Goal: Task Accomplishment & Management: Manage account settings

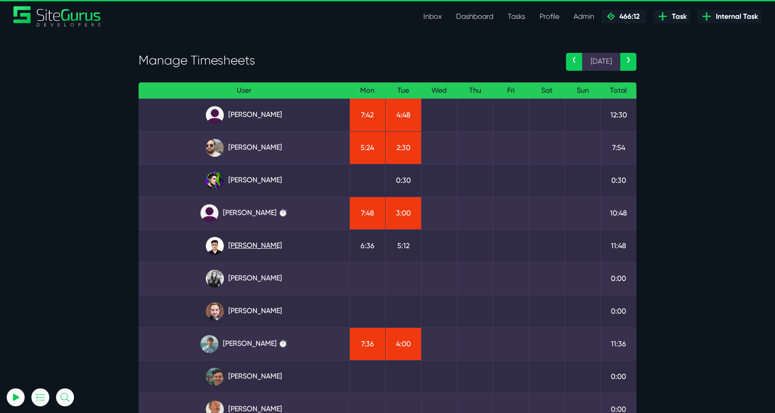
click at [266, 237] on link "Kevin Abelgas" at bounding box center [244, 246] width 196 height 18
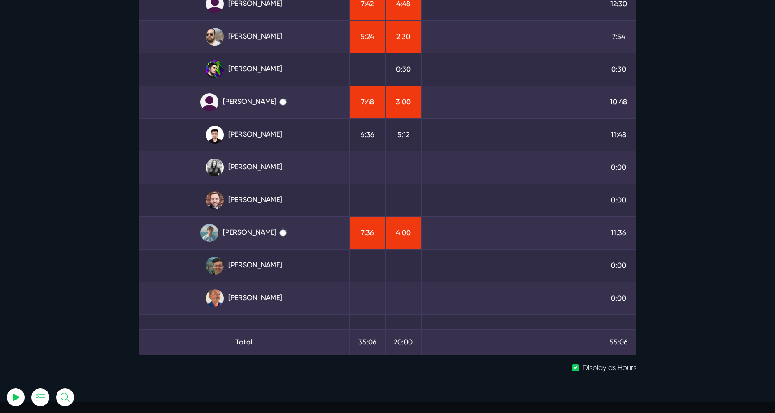
scroll to position [121, 0]
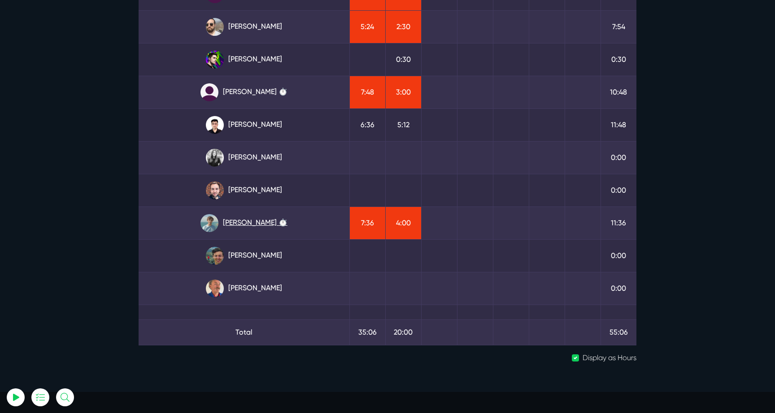
click at [261, 222] on link "Matt Jones ⏱️" at bounding box center [244, 223] width 196 height 18
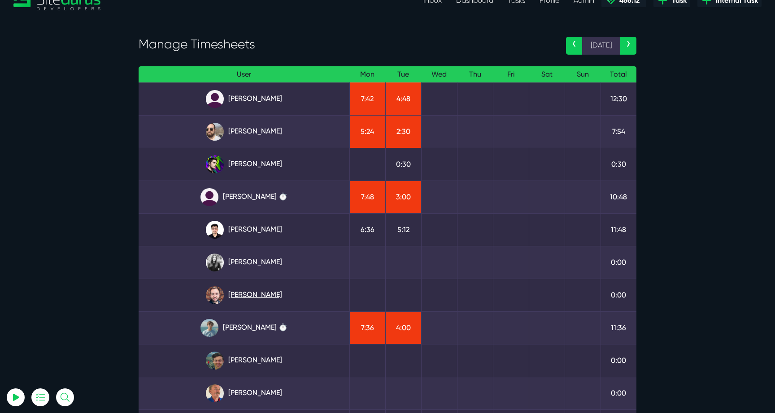
scroll to position [14, 0]
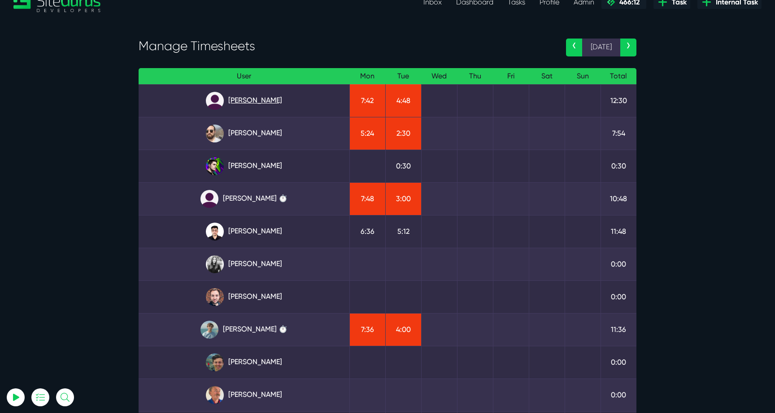
click at [251, 102] on link "Angel Dagondon" at bounding box center [244, 101] width 196 height 18
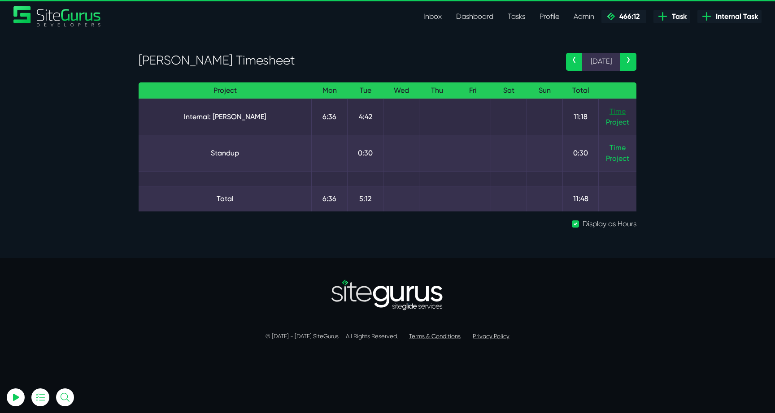
click at [614, 110] on link "Time" at bounding box center [617, 111] width 16 height 9
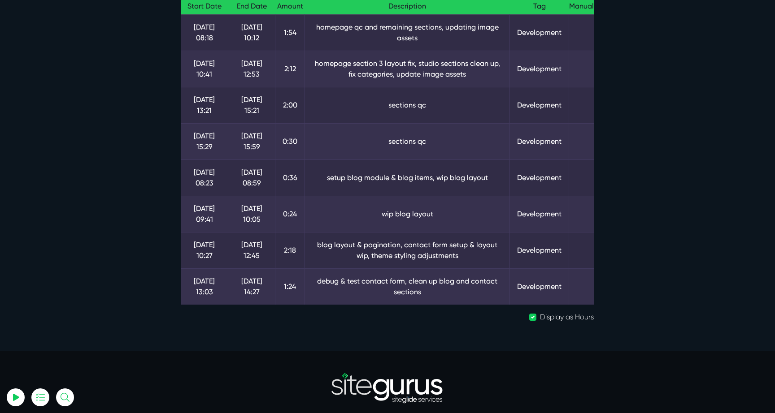
scroll to position [115, 0]
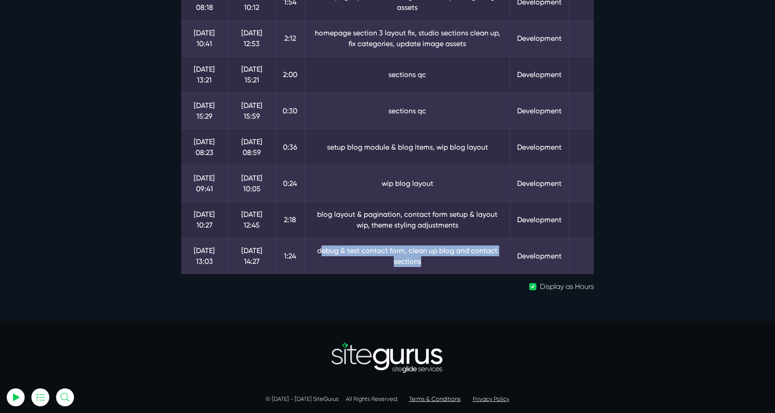
drag, startPoint x: 385, startPoint y: 248, endPoint x: 490, endPoint y: 265, distance: 106.3
click at [490, 265] on td "debug & test contact form, clean up blog and contact sections" at bounding box center [407, 256] width 205 height 36
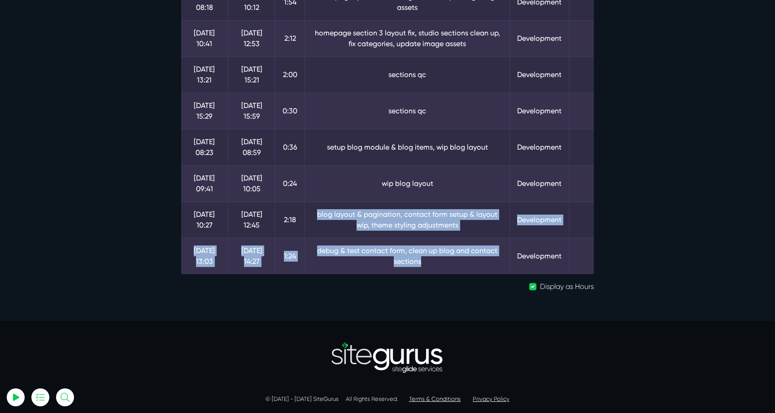
drag, startPoint x: 430, startPoint y: 263, endPoint x: 313, endPoint y: 204, distance: 131.9
click at [313, 204] on tbody "1 Sep 08:18 1 Sep 10:12 1:54 homepage qc and remaining sections, updating image…" at bounding box center [387, 129] width 413 height 291
click at [365, 211] on td "blog layout & pagination, contact form setup & layout wip, theme styling adjust…" at bounding box center [407, 220] width 205 height 36
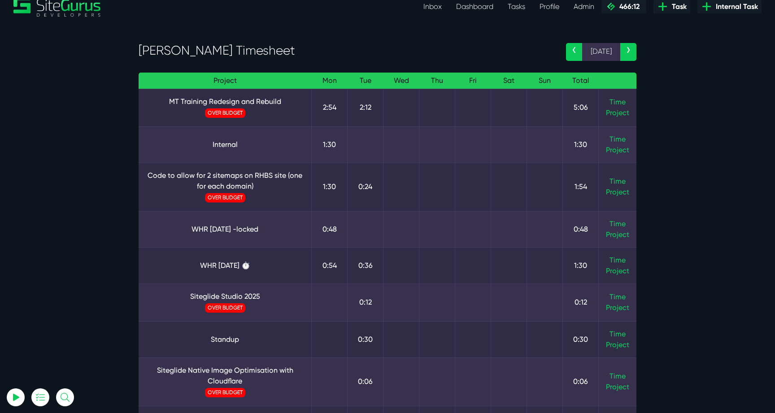
scroll to position [7, 0]
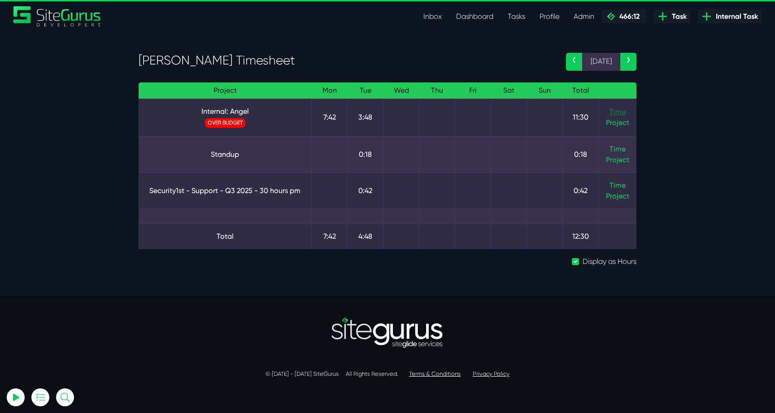
click at [615, 110] on link "Time" at bounding box center [617, 112] width 16 height 9
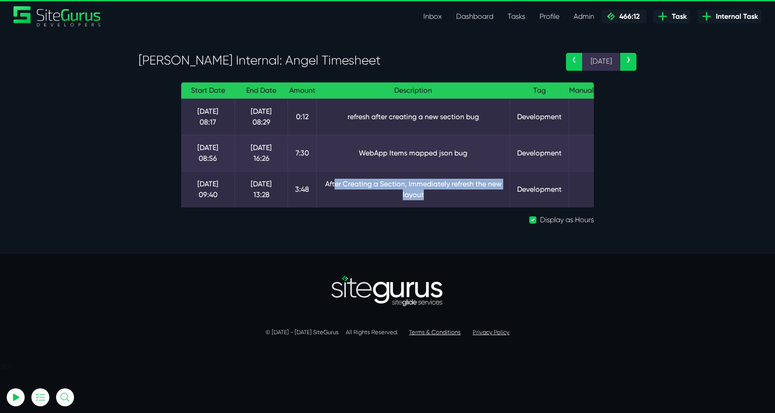
drag, startPoint x: 332, startPoint y: 169, endPoint x: 461, endPoint y: 185, distance: 129.7
click at [461, 185] on td "After Creating a Section, Immediately refresh the new layout" at bounding box center [413, 189] width 193 height 36
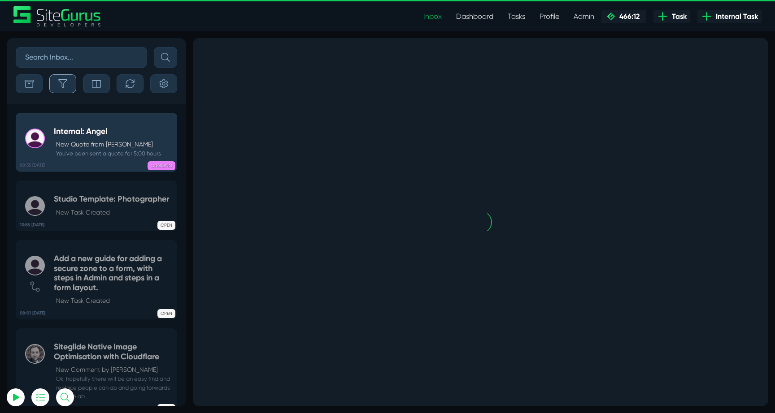
click at [67, 86] on icon "button" at bounding box center [62, 83] width 9 height 9
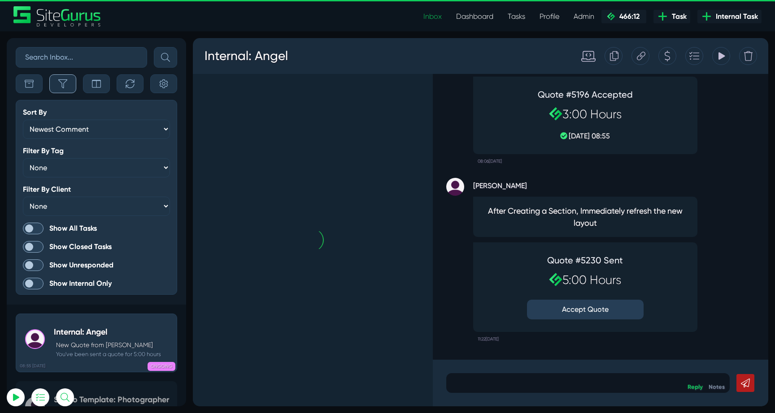
scroll to position [-2480, 0]
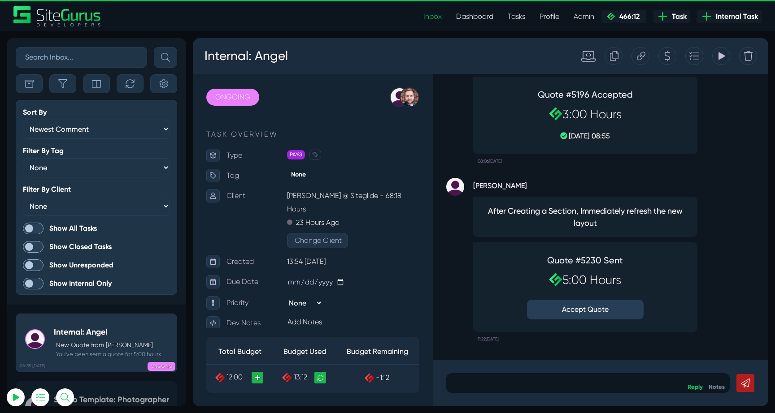
click at [34, 224] on span at bounding box center [33, 229] width 21 height 12
click at [0, 0] on input "Show All Tasks" at bounding box center [0, 0] width 0 height 0
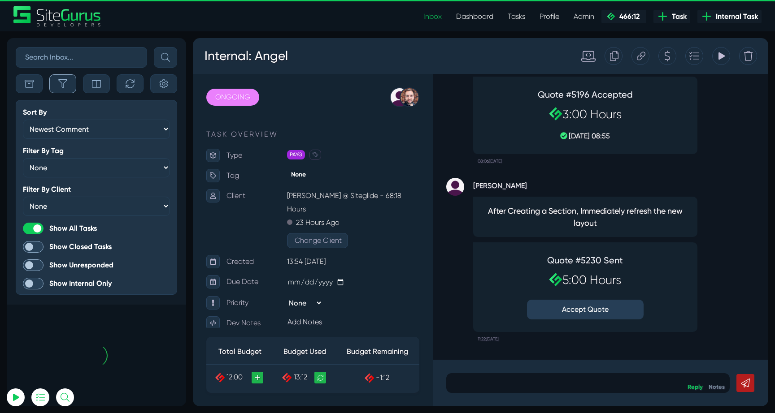
click at [70, 80] on button "button" at bounding box center [62, 83] width 27 height 19
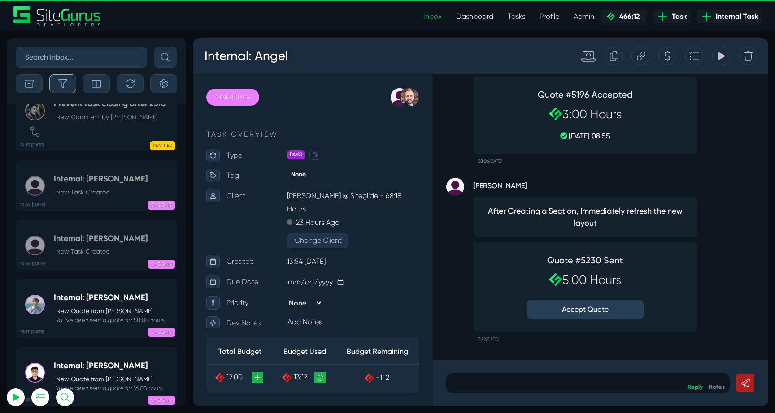
scroll to position [-35899, 0]
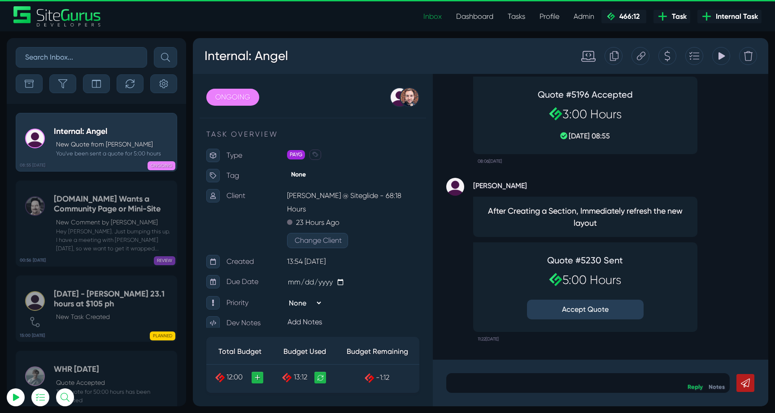
click at [595, 311] on button "Accept Quote" at bounding box center [585, 310] width 117 height 20
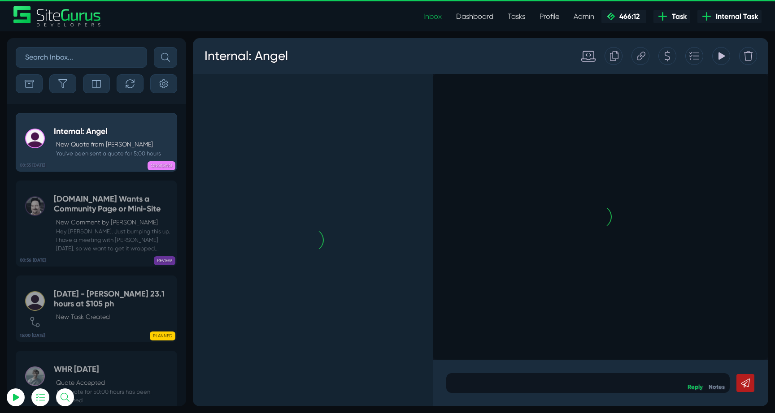
scroll to position [0, 0]
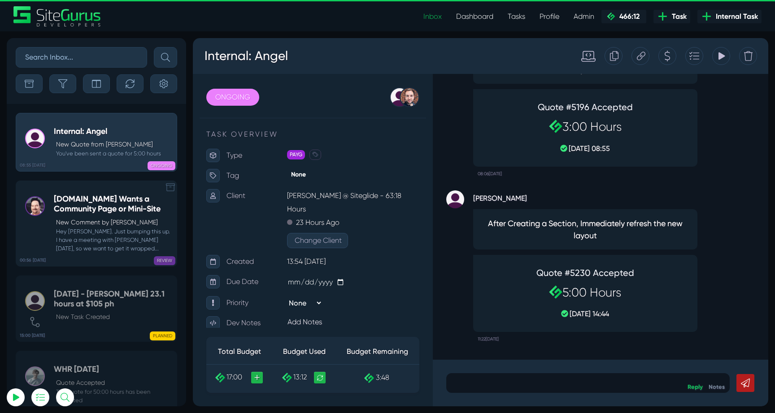
click at [102, 223] on p "New Comment by Michael Clawson" at bounding box center [114, 222] width 116 height 9
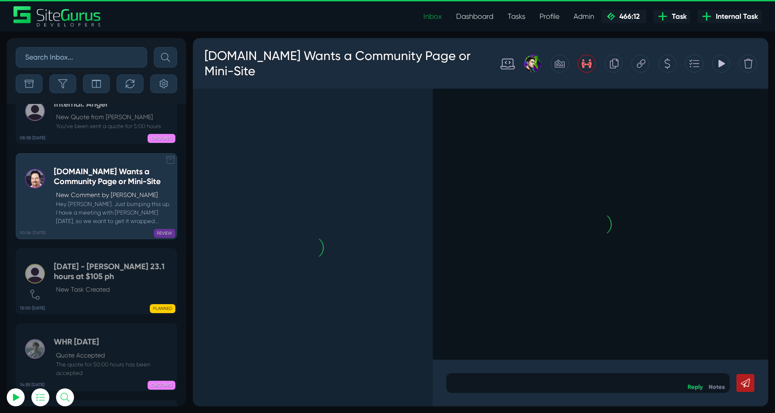
scroll to position [-35831, 0]
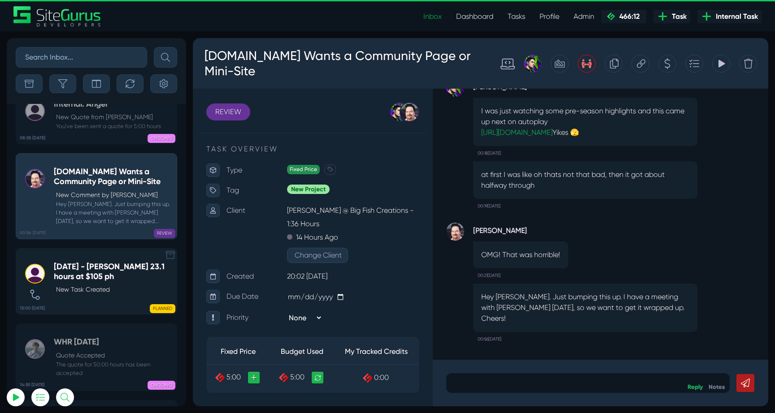
click at [89, 262] on div "Aug 2025 - Bill WHR 23.1 hours at $105 ph New Task Created" at bounding box center [113, 281] width 118 height 39
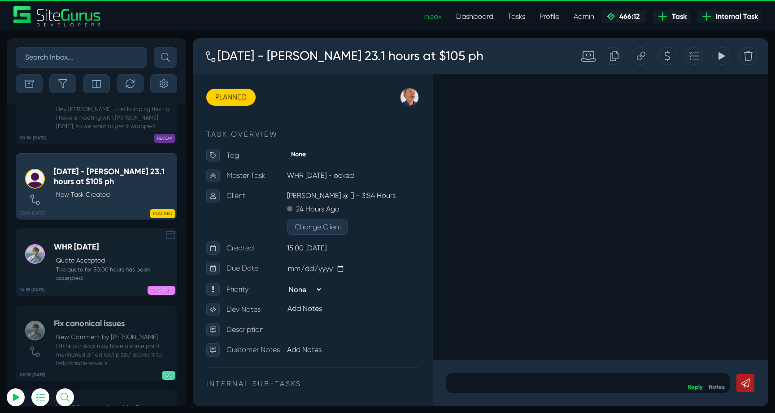
click at [74, 243] on h5 "WHR Sept 2025" at bounding box center [113, 248] width 118 height 10
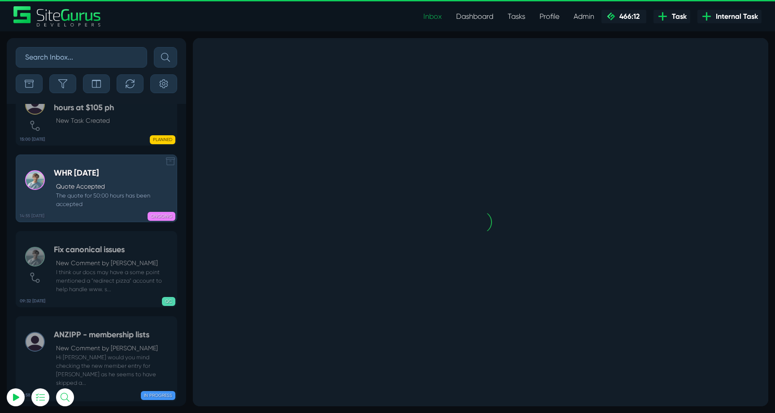
scroll to position [-35660, 0]
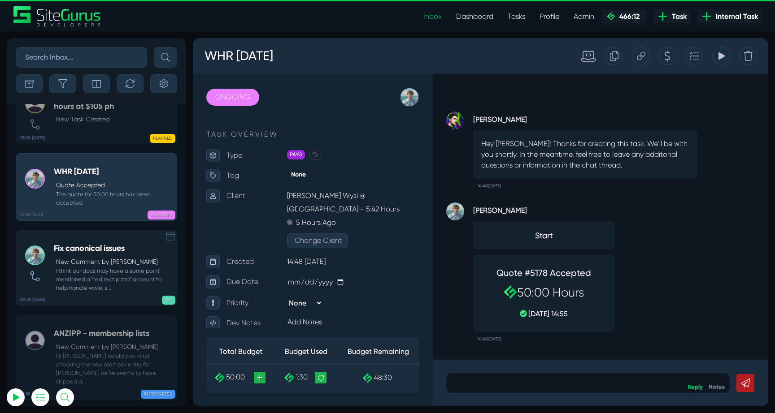
click at [90, 257] on p "New Comment by Matt Jones" at bounding box center [114, 261] width 116 height 9
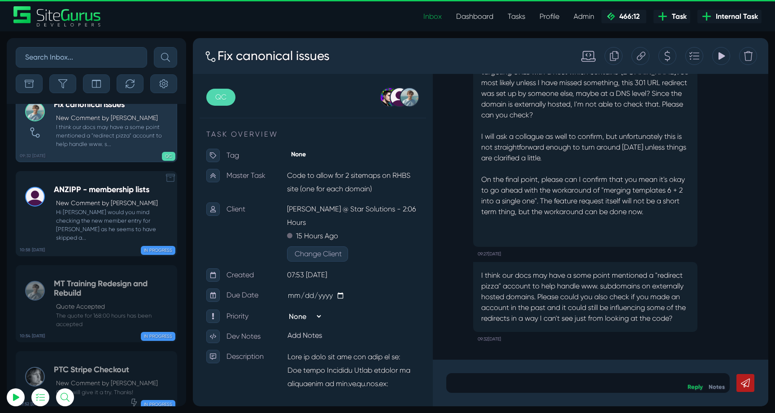
scroll to position [-35512, 0]
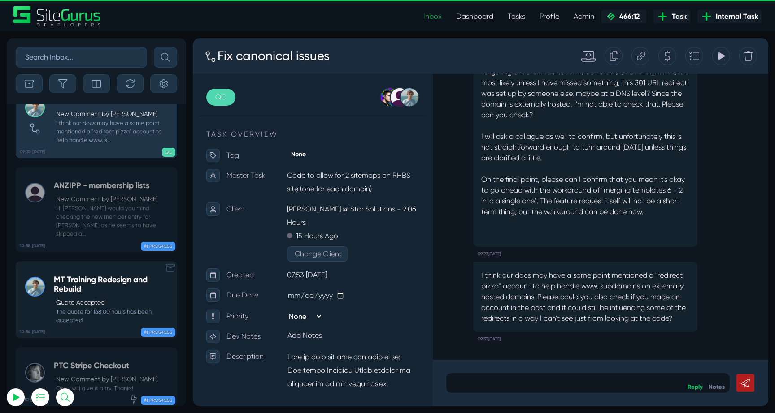
click at [98, 308] on small "The quote for 168:00 hours has been accepted" at bounding box center [113, 316] width 118 height 17
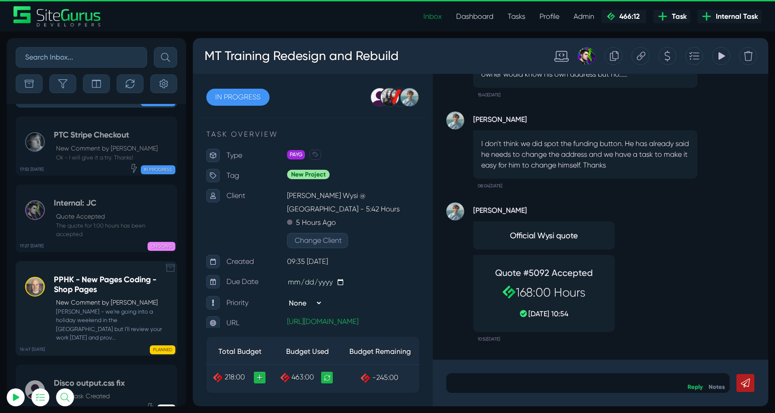
click at [106, 308] on small "Kevin - we're going into a holiday weekend in the US but I'll review your work …" at bounding box center [113, 325] width 118 height 35
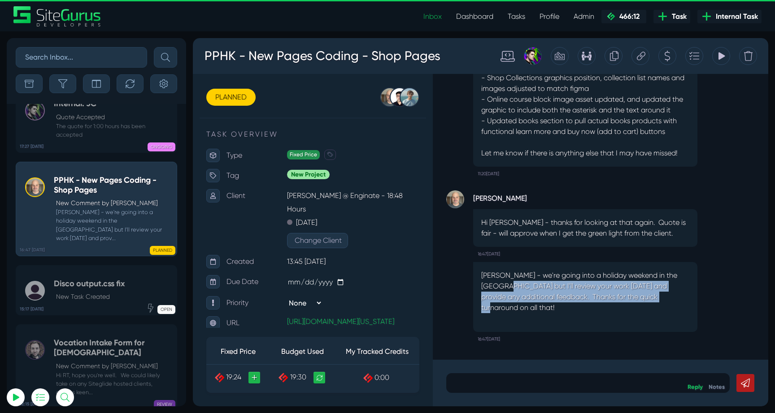
drag, startPoint x: 491, startPoint y: 296, endPoint x: 662, endPoint y: 306, distance: 171.6
click at [662, 306] on p "Kevin - we're going into a holiday weekend in the US but I'll review your work …" at bounding box center [585, 291] width 208 height 43
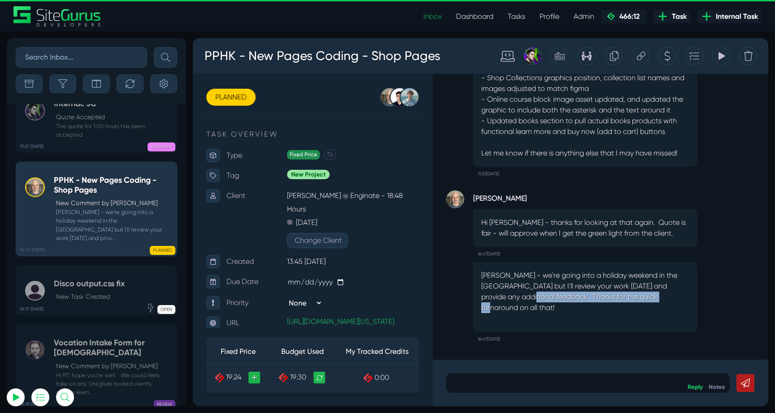
drag, startPoint x: 528, startPoint y: 306, endPoint x: 663, endPoint y: 308, distance: 135.0
click at [663, 308] on p "Kevin - we're going into a holiday weekend in the US but I'll review your work …" at bounding box center [585, 291] width 208 height 43
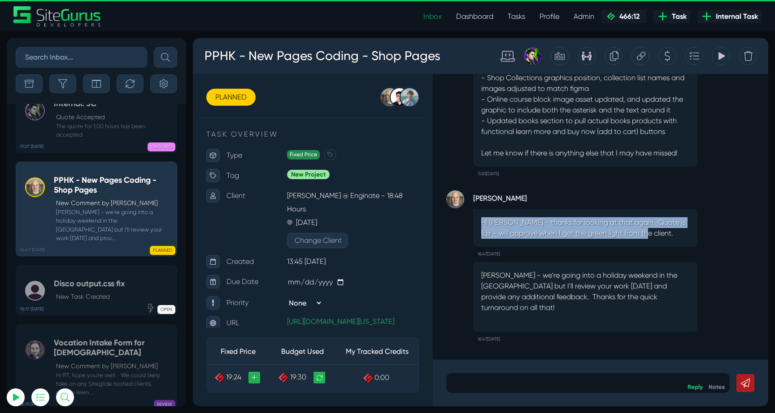
drag, startPoint x: 490, startPoint y: 234, endPoint x: 647, endPoint y: 250, distance: 158.7
click at [647, 247] on div "Hi Matt - thanks for looking at that again. Quote is fair - will approve when I…" at bounding box center [585, 228] width 224 height 38
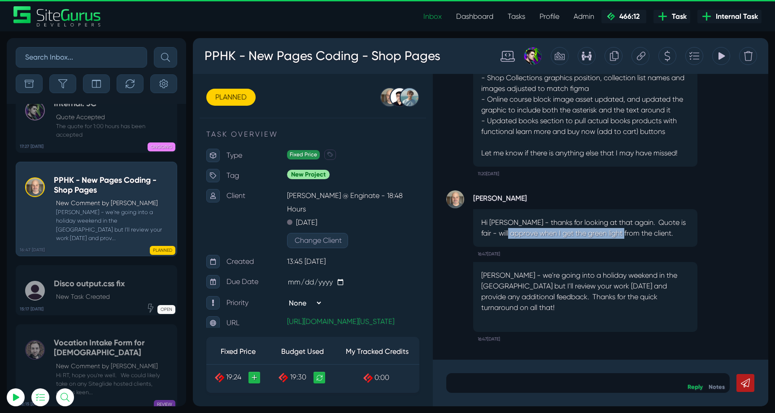
drag, startPoint x: 604, startPoint y: 243, endPoint x: 632, endPoint y: 243, distance: 27.4
click at [629, 239] on p "Hi Matt - thanks for looking at that again. Quote is fair - will approve when I…" at bounding box center [585, 228] width 208 height 22
click at [632, 239] on p "Hi Matt - thanks for looking at that again. Quote is fair - will approve when I…" at bounding box center [585, 228] width 208 height 22
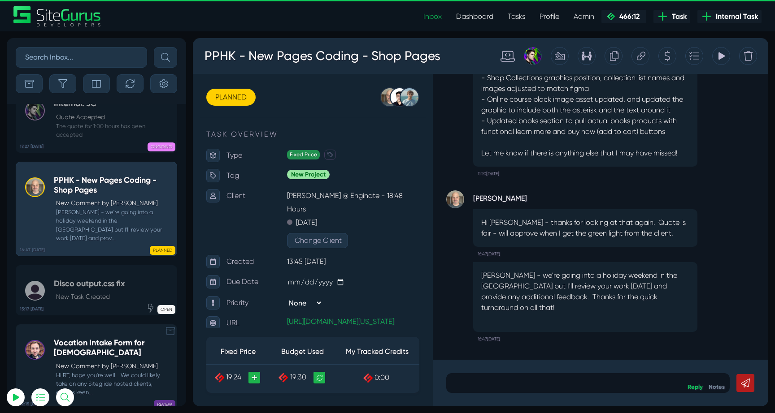
click at [91, 339] on div "Vocation Intake Form for Carmelites New Comment by Luke Wakefield Hi RT, hope y…" at bounding box center [113, 368] width 118 height 58
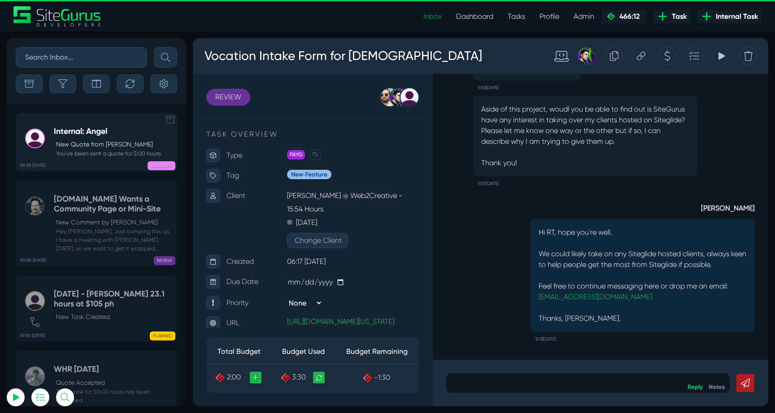
click at [92, 138] on div "Internal: Angel New Quote from Angel Dagondon You've been sent a quote for 5:00…" at bounding box center [107, 142] width 107 height 31
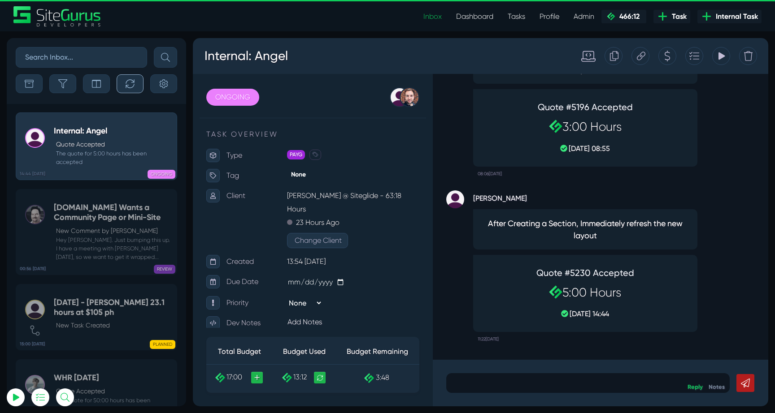
click at [123, 89] on button "button" at bounding box center [130, 83] width 27 height 19
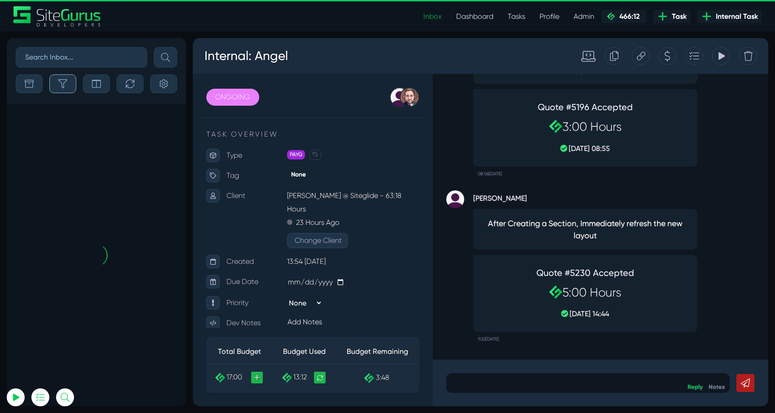
click at [66, 78] on button "button" at bounding box center [62, 83] width 27 height 19
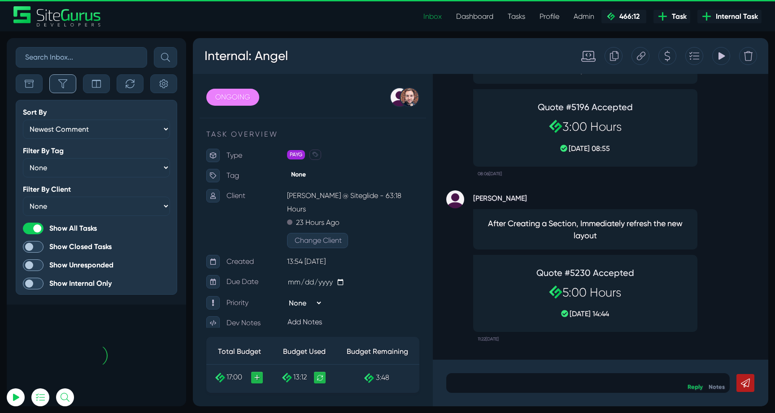
click at [66, 78] on button "button" at bounding box center [62, 83] width 27 height 19
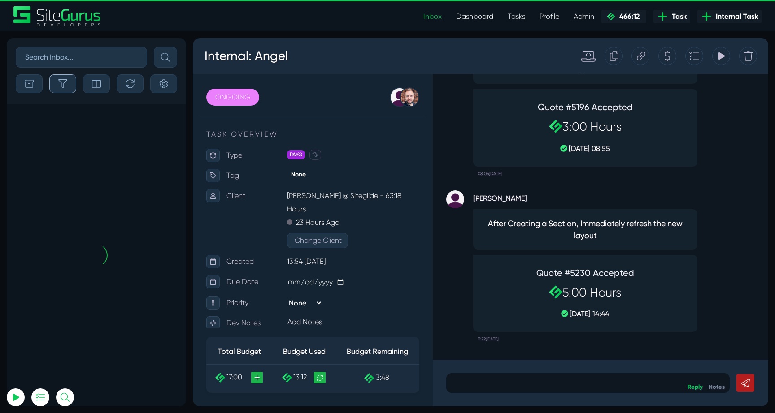
scroll to position [-35907, 0]
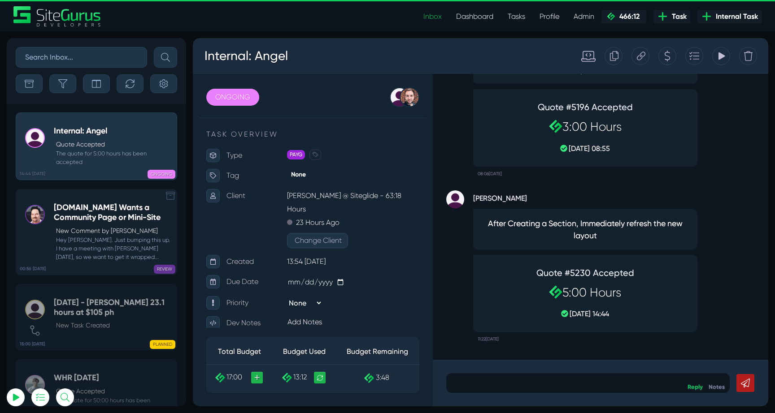
click at [113, 252] on small "Hey Josh. Just bumping this up. I have a meeting with Dale tomorrow, so we want…" at bounding box center [113, 249] width 118 height 26
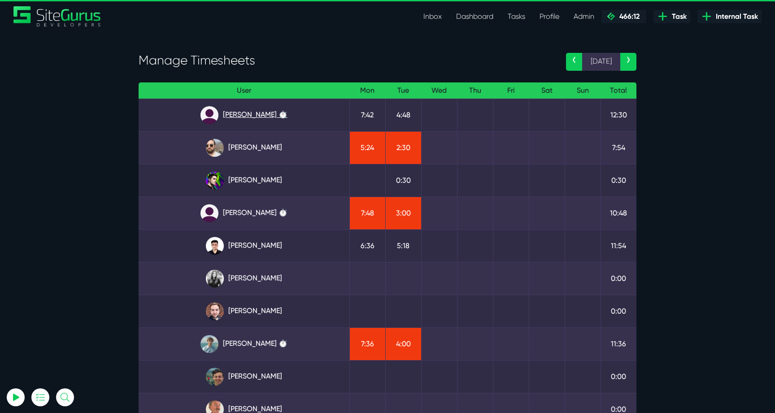
click at [258, 117] on link "[PERSON_NAME] ⏱️" at bounding box center [244, 115] width 196 height 18
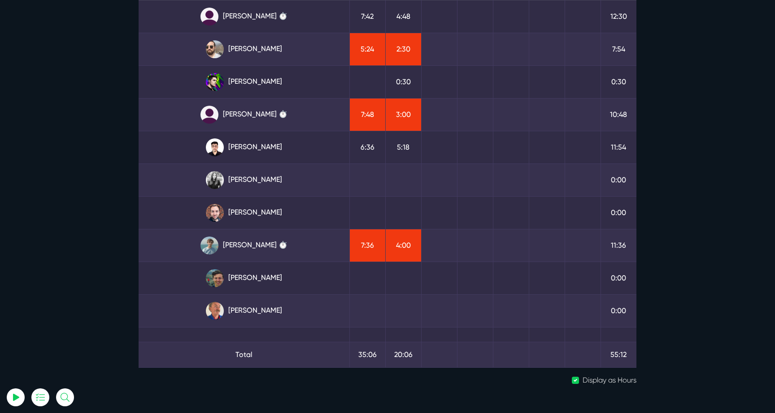
scroll to position [156, 0]
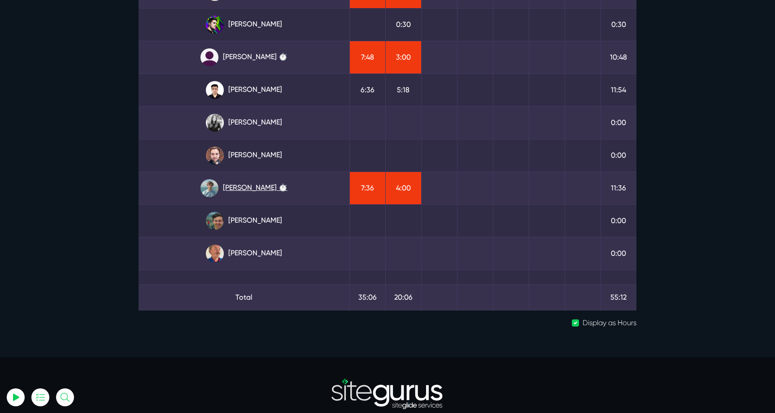
click at [205, 180] on link "[PERSON_NAME] ⏱️" at bounding box center [244, 188] width 196 height 18
